Goal: Task Accomplishment & Management: Use online tool/utility

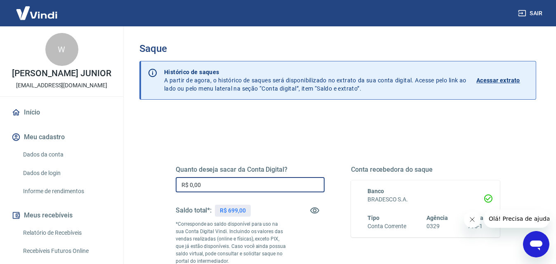
drag, startPoint x: 220, startPoint y: 183, endPoint x: 162, endPoint y: 179, distance: 58.3
click at [161, 179] on div "Quanto deseja sacar da Conta Digital? R$ 0,00 ​ Saldo total*: R$ 699,00 *Corres…" at bounding box center [338, 228] width 364 height 199
type input "R$ 699,00"
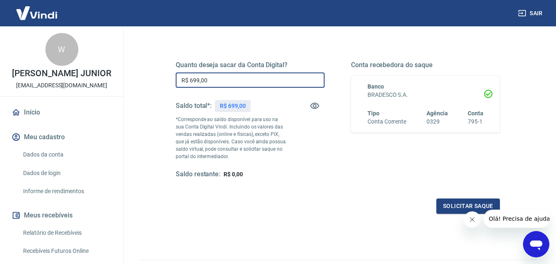
scroll to position [150, 0]
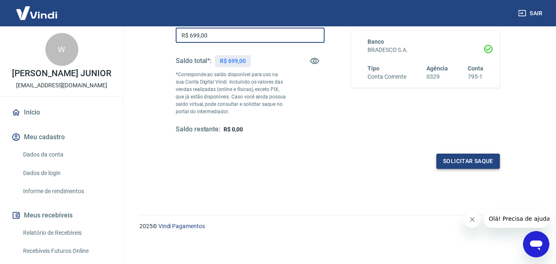
click at [479, 161] on button "Solicitar saque" at bounding box center [467, 161] width 63 height 15
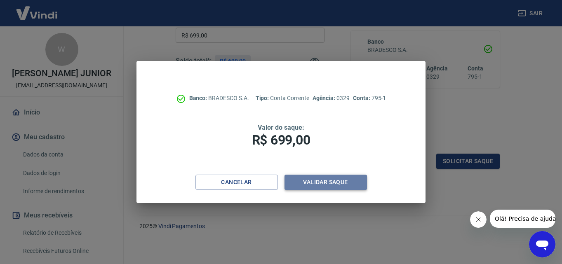
click at [311, 185] on button "Validar saque" at bounding box center [325, 182] width 82 height 15
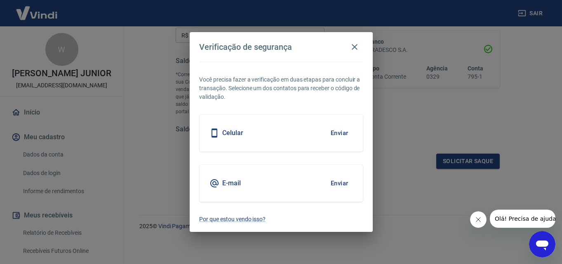
click at [337, 136] on button "Enviar" at bounding box center [339, 132] width 27 height 17
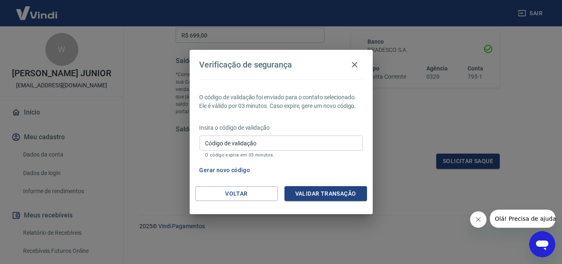
click at [313, 146] on input "Código de validação" at bounding box center [281, 143] width 163 height 15
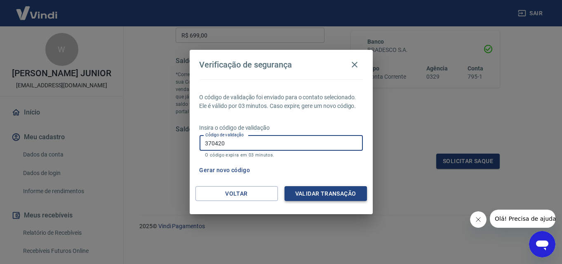
type input "370420"
click at [330, 198] on button "Validar transação" at bounding box center [325, 193] width 82 height 15
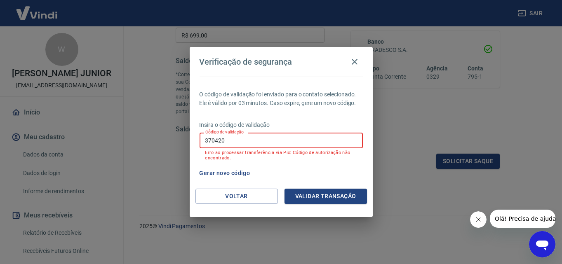
click at [246, 143] on input "370420" at bounding box center [281, 140] width 163 height 15
drag, startPoint x: 245, startPoint y: 143, endPoint x: 175, endPoint y: 133, distance: 70.3
click at [175, 134] on div "Verificação de segurança O código de validação foi enviado para o contato selec…" at bounding box center [281, 132] width 562 height 264
type input "249260"
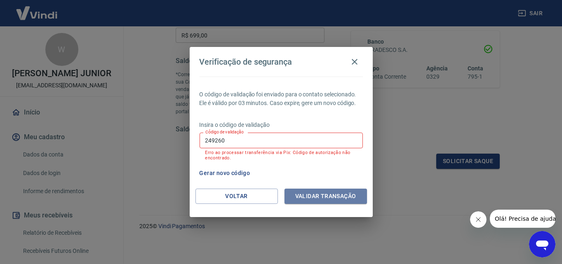
click at [341, 201] on button "Validar transação" at bounding box center [325, 196] width 82 height 15
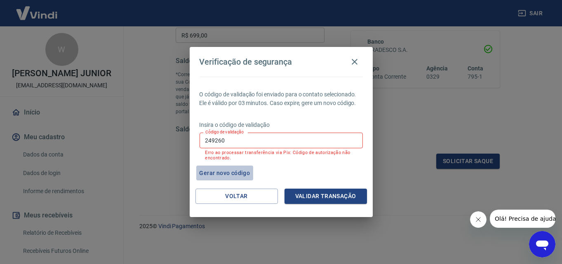
click at [227, 173] on button "Gerar novo código" at bounding box center [224, 173] width 57 height 15
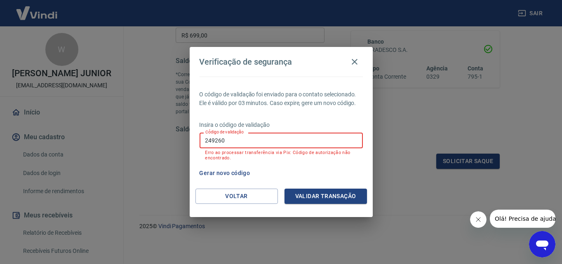
click at [287, 143] on input "249260" at bounding box center [281, 140] width 163 height 15
drag, startPoint x: 224, startPoint y: 134, endPoint x: 204, endPoint y: 130, distance: 20.5
click at [204, 130] on div "Insira o código de validação Código de validação 249260 Código de validação Err…" at bounding box center [281, 141] width 163 height 41
type input "499987"
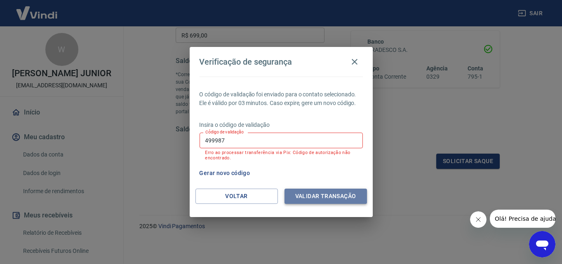
click at [356, 198] on button "Validar transação" at bounding box center [325, 196] width 82 height 15
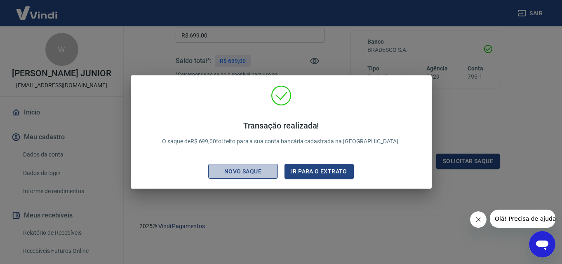
click at [258, 174] on div "Novo saque" at bounding box center [242, 172] width 57 height 10
